Goal: Information Seeking & Learning: Check status

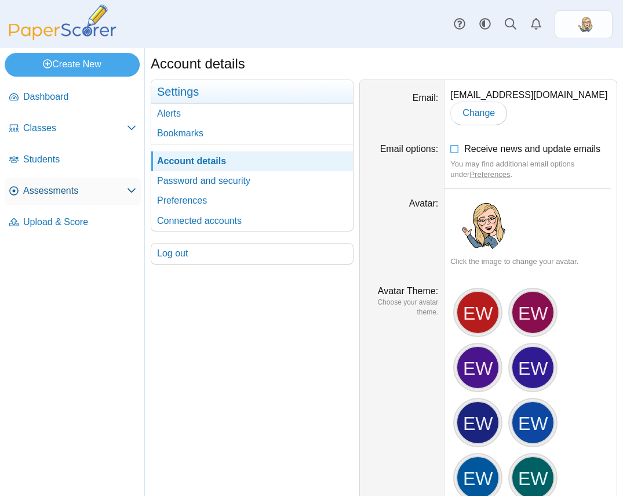
click at [98, 182] on link "Assessments" at bounding box center [73, 191] width 136 height 28
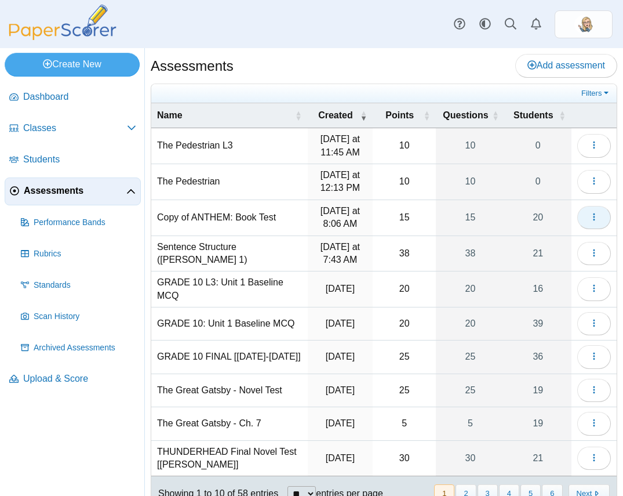
click at [579, 222] on button "button" at bounding box center [594, 217] width 34 height 23
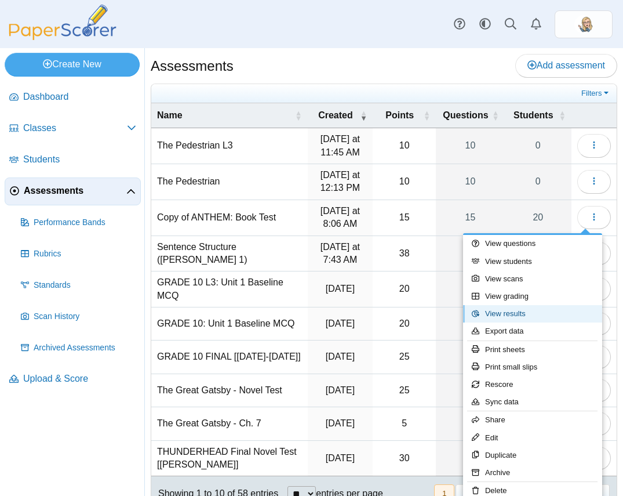
click at [528, 312] on link "View results" at bounding box center [532, 313] width 139 height 17
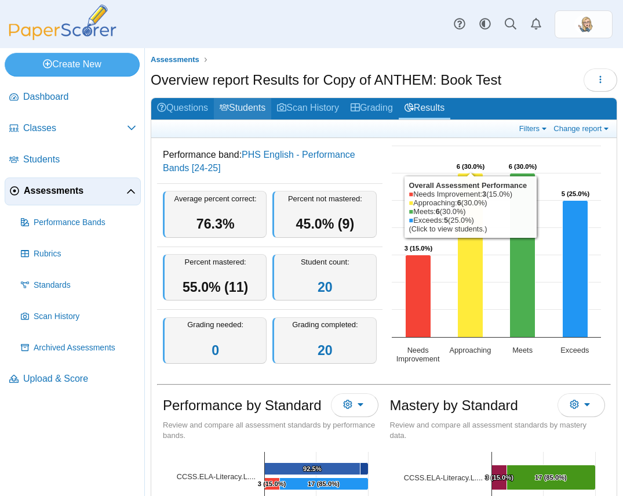
click at [249, 117] on link "Students" at bounding box center [242, 108] width 57 height 21
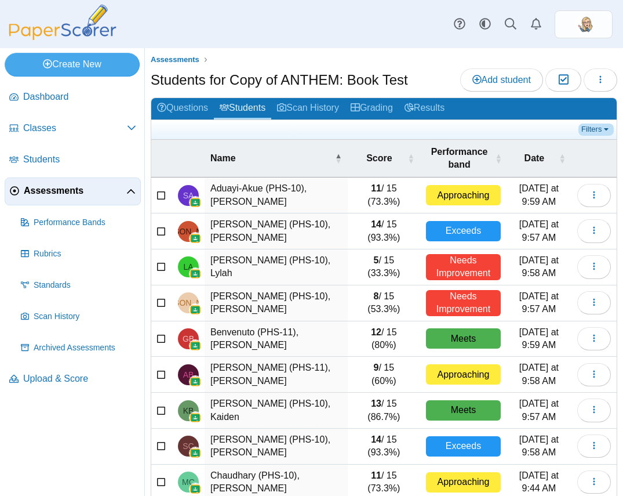
click at [579, 124] on link "Filters" at bounding box center [596, 129] width 35 height 12
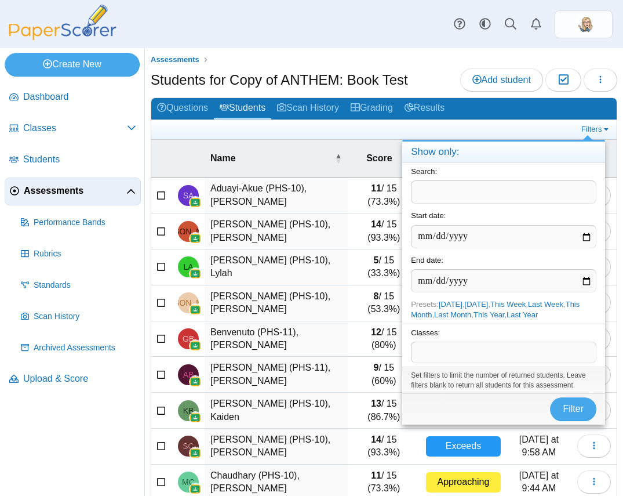
click at [507, 179] on div "Search:" at bounding box center [503, 185] width 203 height 44
click at [453, 358] on span at bounding box center [504, 352] width 184 height 20
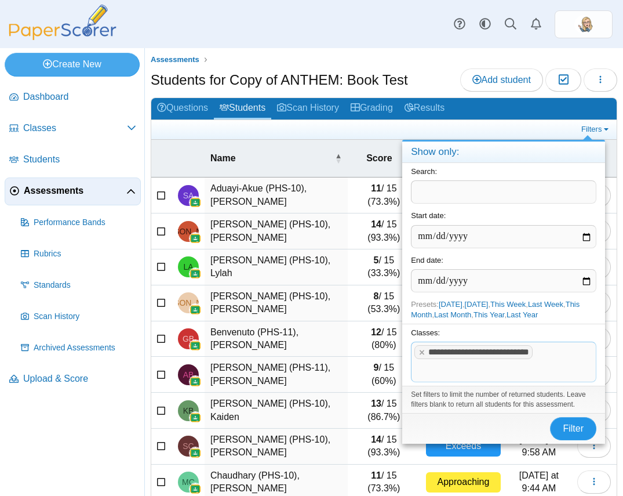
click at [574, 424] on span "Filter" at bounding box center [573, 428] width 21 height 10
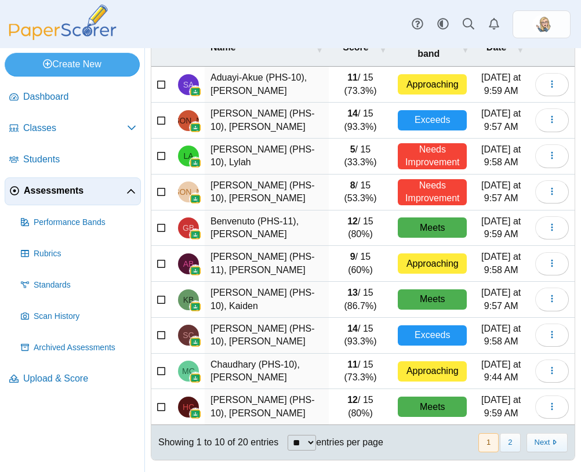
scroll to position [136, 0]
click at [501, 450] on button "2" at bounding box center [510, 442] width 20 height 19
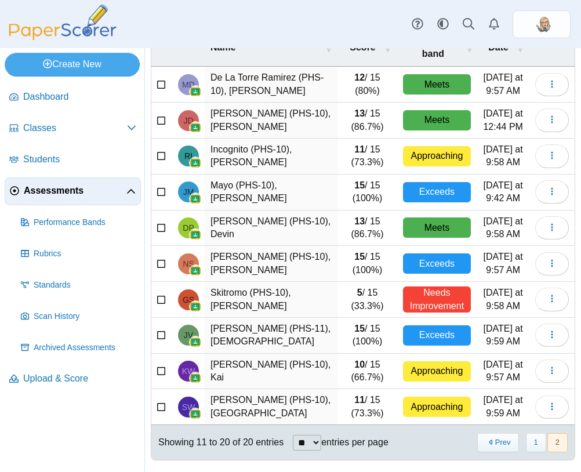
scroll to position [0, 0]
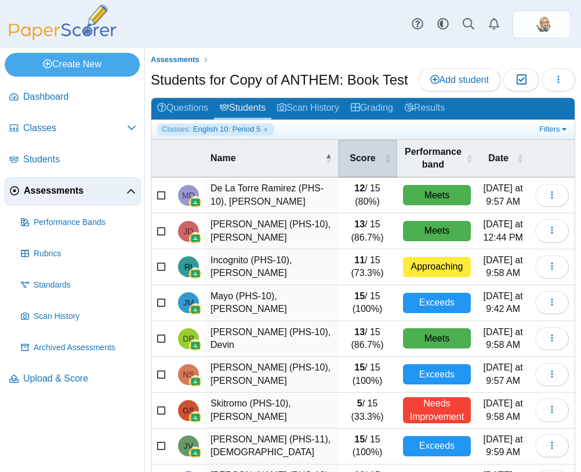
click at [348, 165] on span "Score" at bounding box center [363, 158] width 38 height 13
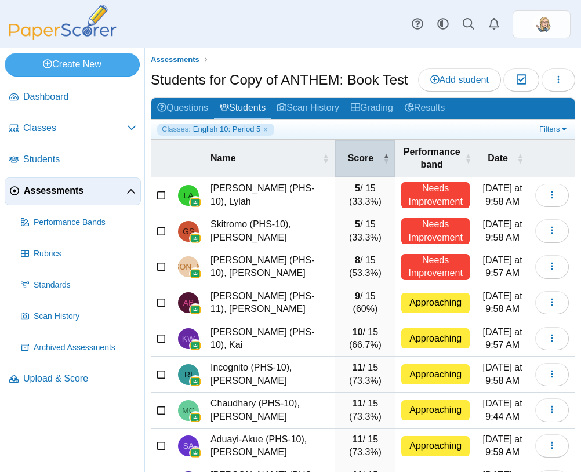
click at [348, 165] on span "Score" at bounding box center [360, 158] width 39 height 13
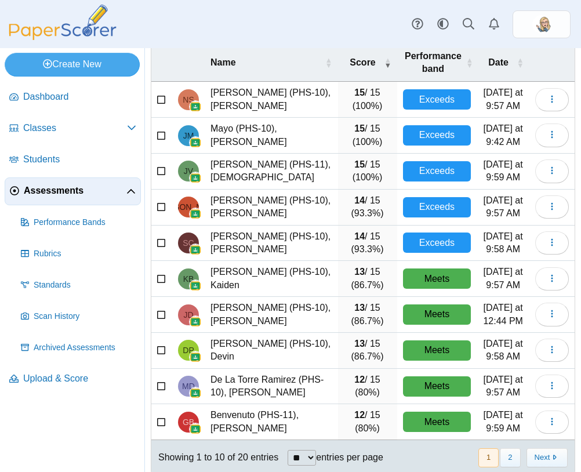
scroll to position [136, 0]
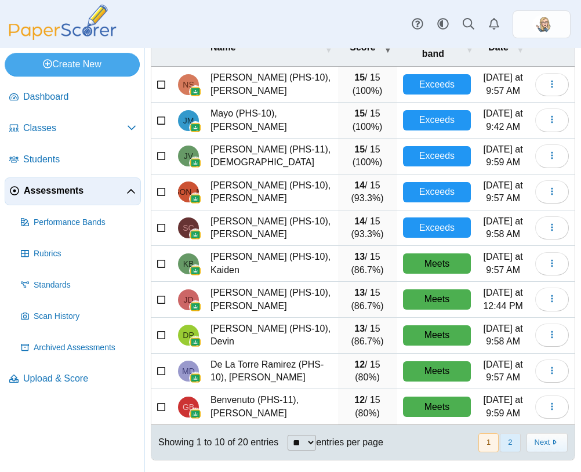
click at [501, 439] on button "2" at bounding box center [510, 442] width 20 height 19
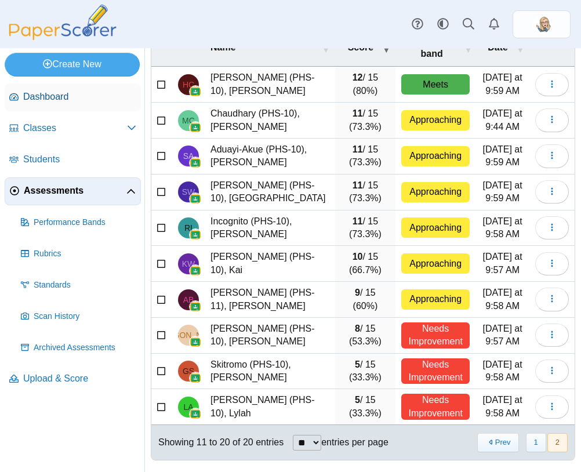
click at [37, 88] on link "Dashboard" at bounding box center [73, 97] width 136 height 28
